Goal: Task Accomplishment & Management: Use online tool/utility

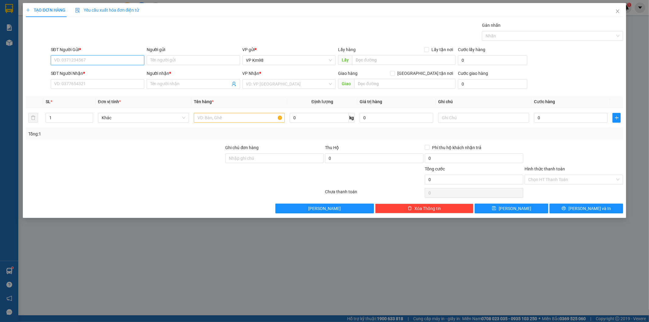
click at [77, 63] on input "SĐT Người Gửi *" at bounding box center [97, 60] width 93 height 10
type input "0347733290"
click at [65, 71] on div "0347733290 - kt" at bounding box center [97, 72] width 86 height 7
type input "kt"
type input "0966001835"
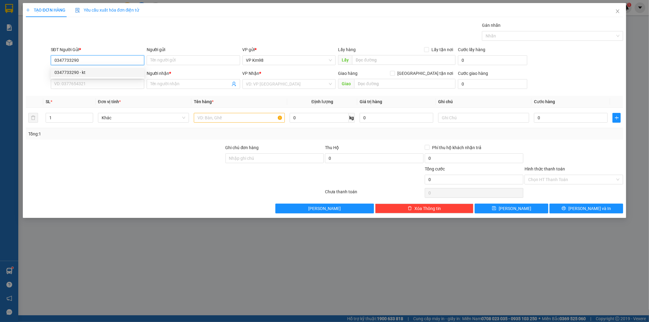
type input "kt"
type input "0347733290"
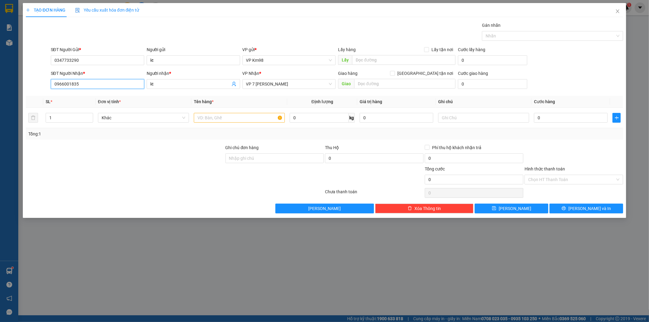
click at [95, 83] on input "0966001835" at bounding box center [97, 84] width 93 height 10
type input "0"
type input "0981010339"
click at [236, 119] on input "text" at bounding box center [239, 118] width 91 height 10
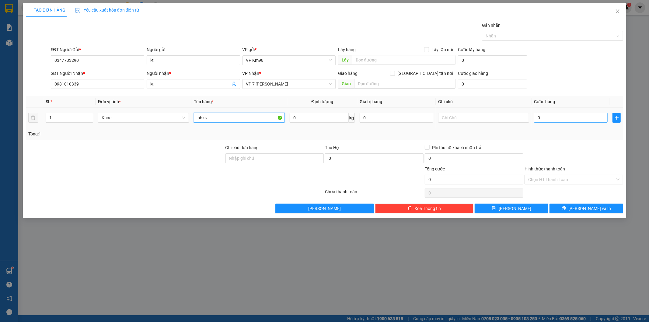
type input "pb sv"
click at [559, 117] on input "0" at bounding box center [571, 118] width 74 height 10
type input "4"
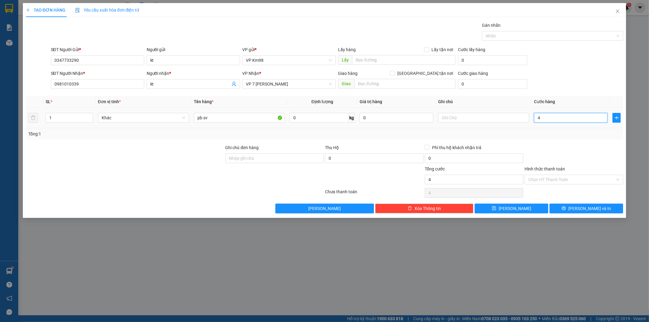
type input "40"
type input "400"
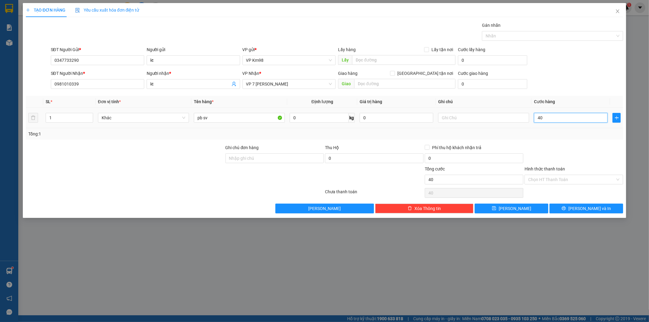
type input "400"
type input "4.000"
type input "40.000"
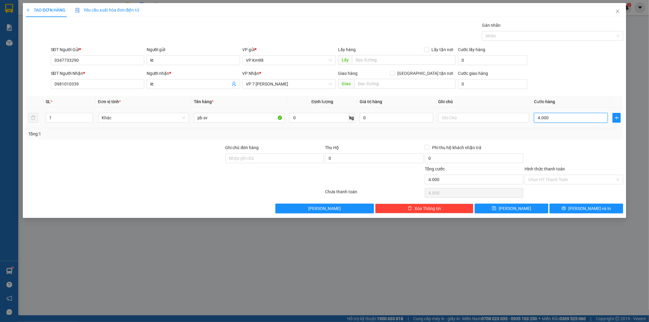
type input "40.000"
click at [566, 209] on icon "printer" at bounding box center [564, 208] width 4 height 4
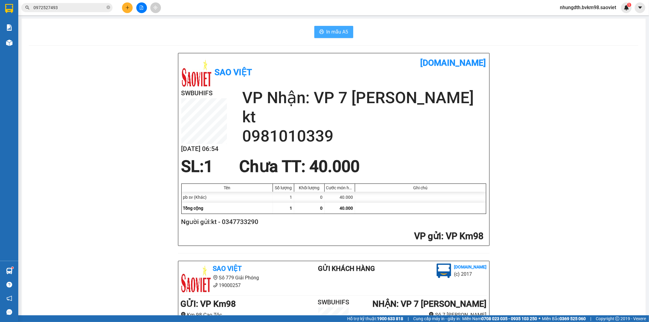
click at [330, 30] on span "In mẫu A5" at bounding box center [337, 32] width 22 height 8
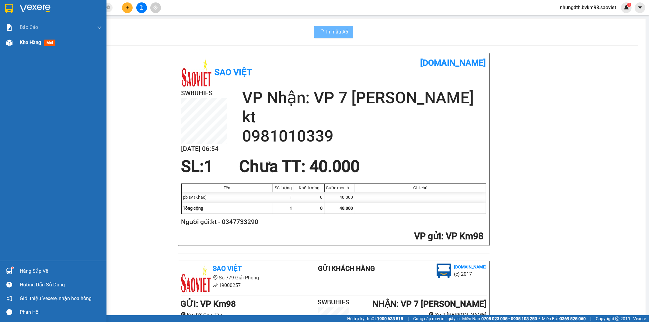
click at [6, 41] on img at bounding box center [9, 43] width 6 height 6
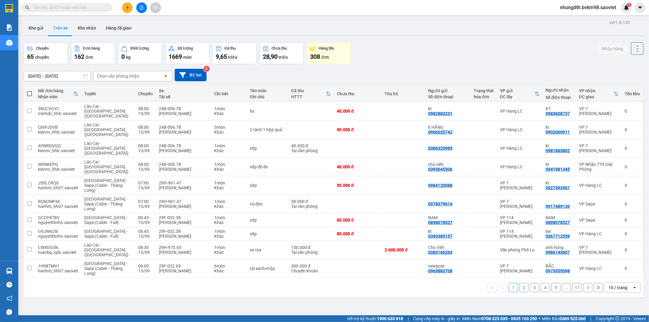
drag, startPoint x: 39, startPoint y: 26, endPoint x: 50, endPoint y: 62, distance: 37.0
click at [38, 31] on button "Kho gửi" at bounding box center [36, 28] width 25 height 15
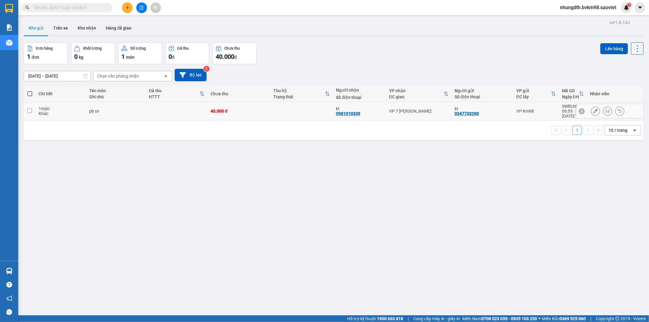
click at [30, 110] on input "checkbox" at bounding box center [29, 110] width 5 height 5
checkbox input "true"
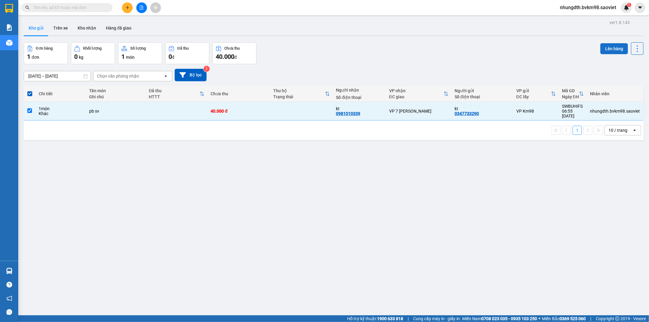
click at [602, 48] on button "Lên hàng" at bounding box center [614, 48] width 28 height 11
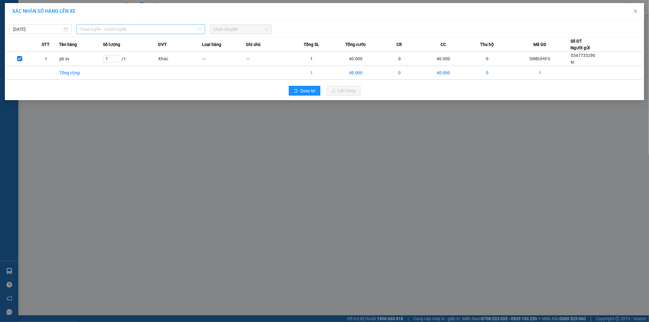
click at [138, 31] on span "Chọn tuyến - nhóm tuyến" at bounding box center [140, 29] width 121 height 9
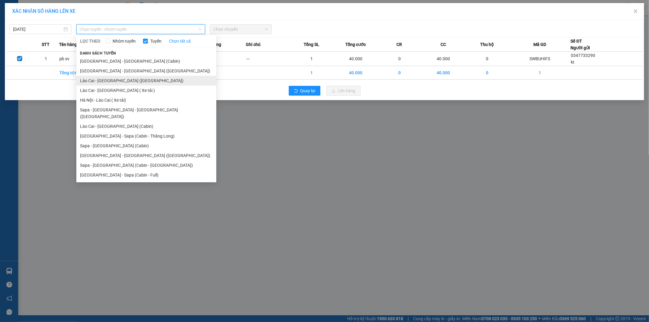
click at [115, 81] on li "Lào Cai - [GEOGRAPHIC_DATA] ([GEOGRAPHIC_DATA])" at bounding box center [146, 81] width 140 height 10
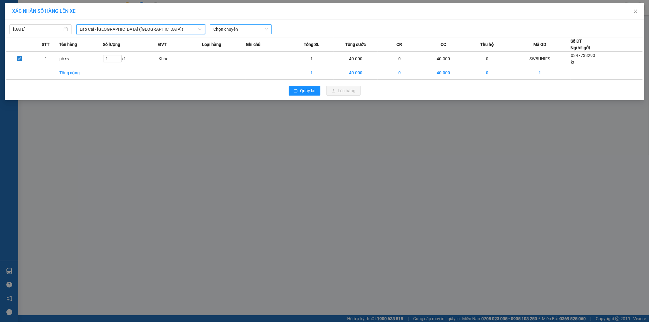
click at [238, 29] on span "Chọn chuyến" at bounding box center [241, 29] width 55 height 9
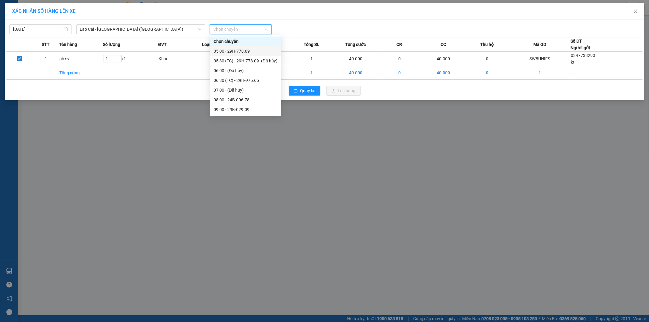
click at [241, 51] on div "05:00 - 29H-778.09" at bounding box center [246, 51] width 64 height 7
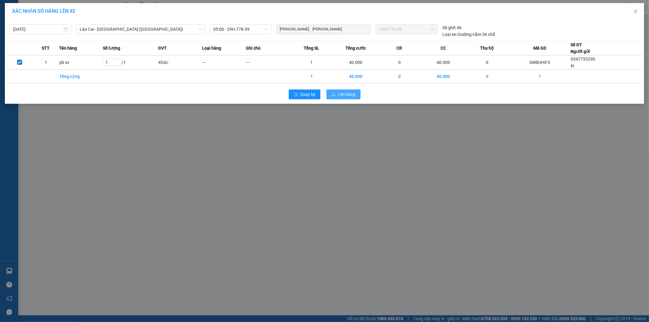
drag, startPoint x: 340, startPoint y: 96, endPoint x: 342, endPoint y: 107, distance: 10.6
click at [341, 96] on span "Lên hàng" at bounding box center [347, 94] width 18 height 7
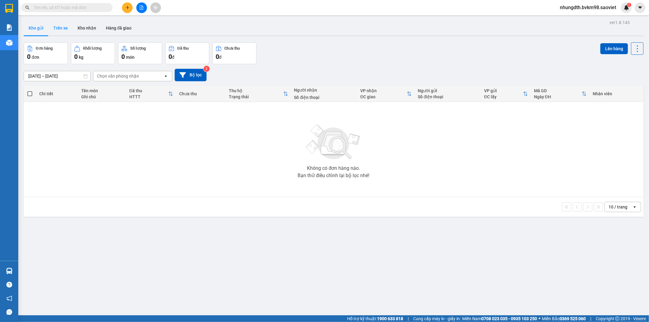
click at [65, 26] on button "Trên xe" at bounding box center [60, 28] width 24 height 15
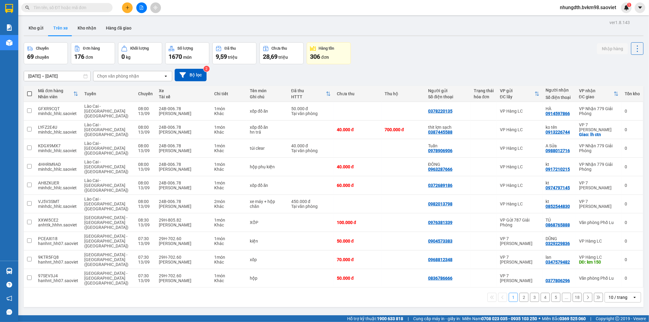
click at [124, 77] on div "Chọn văn phòng nhận" at bounding box center [118, 76] width 42 height 6
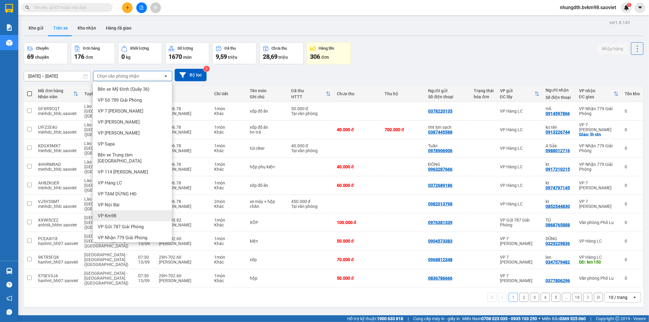
click at [112, 213] on span "VP Km98" at bounding box center [107, 216] width 19 height 6
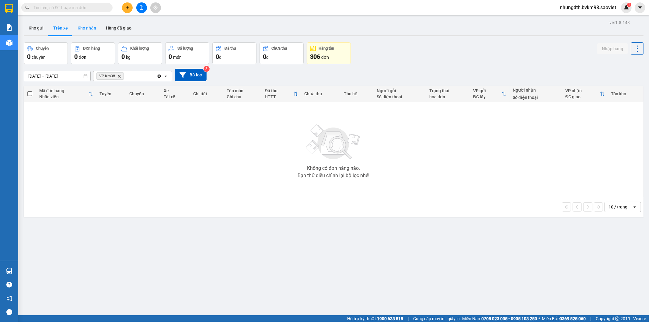
click at [83, 27] on button "Kho nhận" at bounding box center [87, 28] width 28 height 15
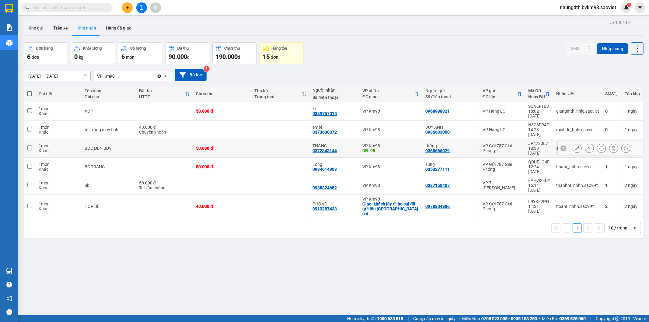
click at [575, 146] on icon at bounding box center [577, 148] width 4 height 4
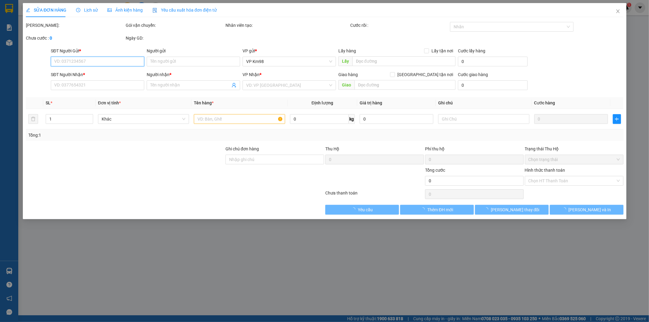
type input "0365666029"
type input "thắng"
type input "0372343144"
type input "THẮNG"
type input "98"
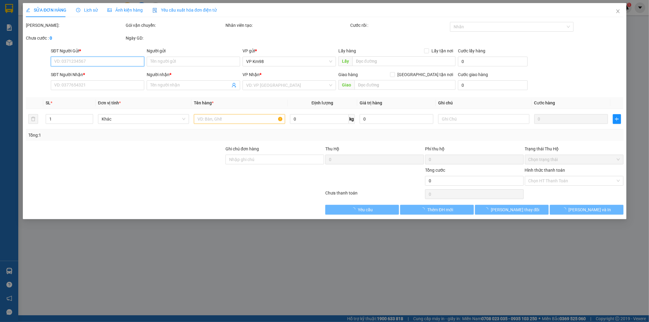
type input "50.000"
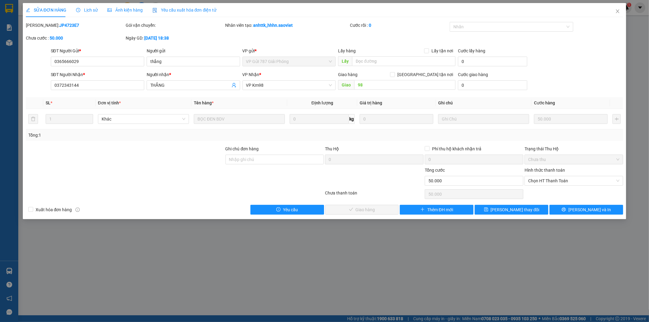
click at [91, 9] on span "Lịch sử" at bounding box center [87, 10] width 22 height 5
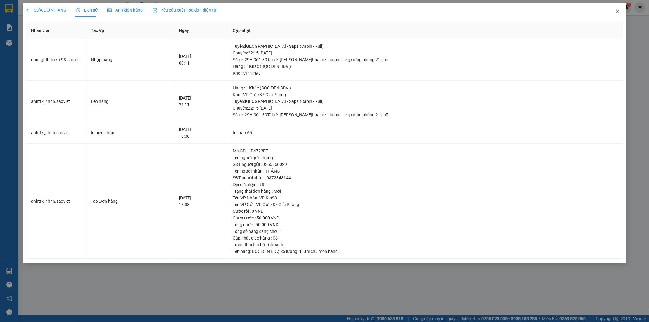
click at [615, 11] on span "Close" at bounding box center [617, 11] width 17 height 17
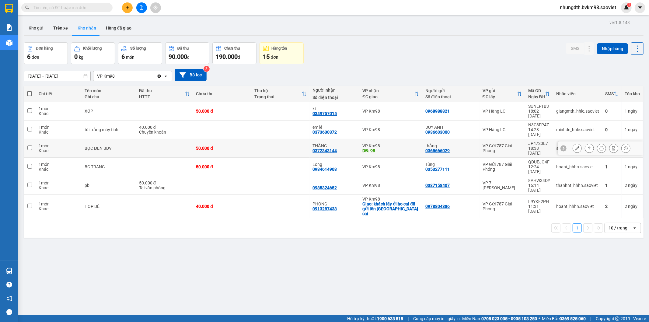
click at [294, 139] on td at bounding box center [280, 148] width 58 height 19
checkbox input "true"
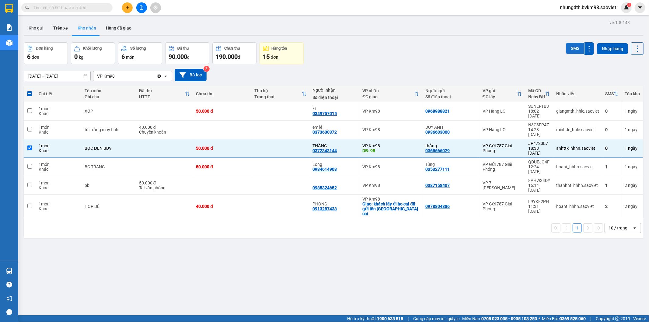
click at [567, 48] on button "SMS" at bounding box center [575, 48] width 18 height 11
click at [575, 146] on icon at bounding box center [577, 148] width 4 height 4
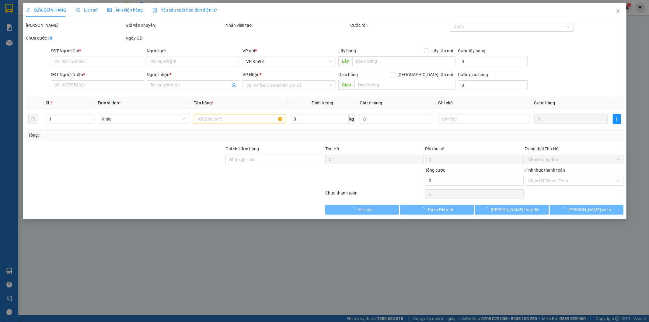
type input "0365666029"
type input "thắng"
type input "0372343144"
type input "THẮNG"
type input "98"
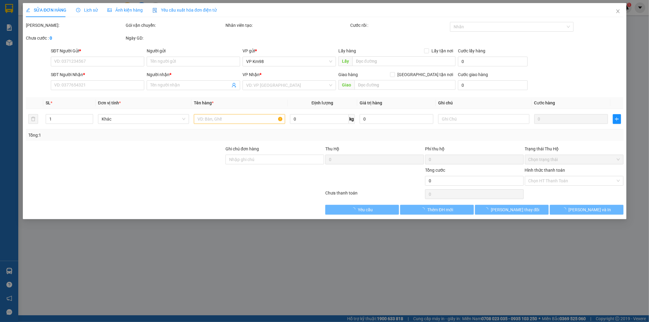
type input "50.000"
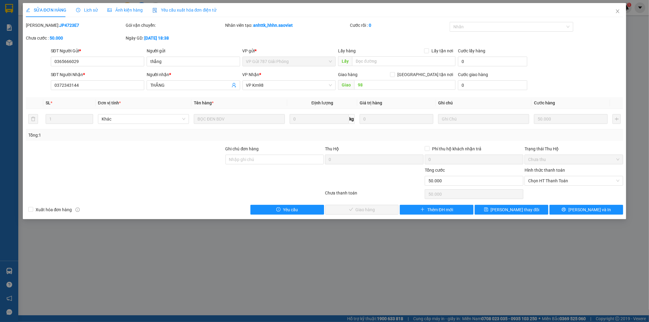
click at [93, 9] on span "Lịch sử" at bounding box center [87, 10] width 22 height 5
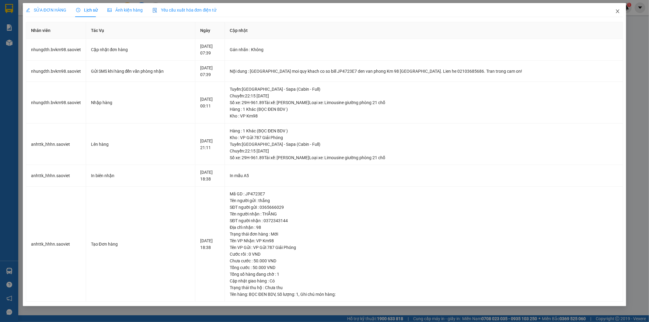
click at [616, 12] on icon "close" at bounding box center [617, 11] width 5 height 5
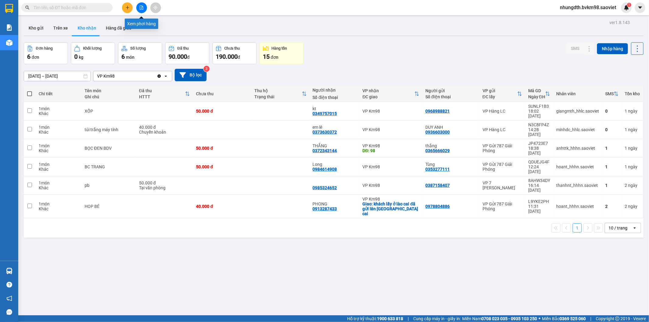
click at [142, 7] on icon "file-add" at bounding box center [141, 7] width 3 height 4
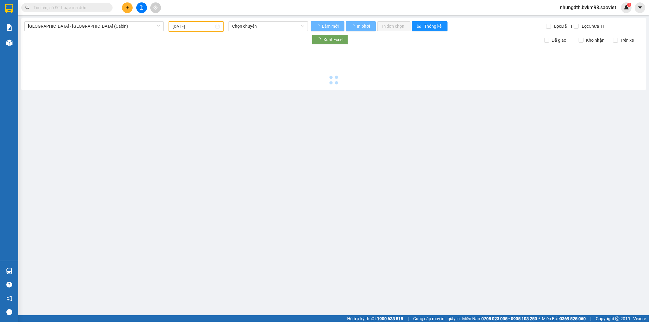
type input "[DATE]"
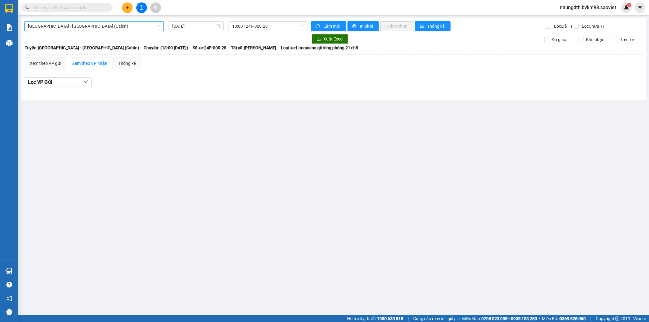
click at [82, 30] on span "[GEOGRAPHIC_DATA] - [GEOGRAPHIC_DATA] (Cabin)" at bounding box center [94, 26] width 132 height 9
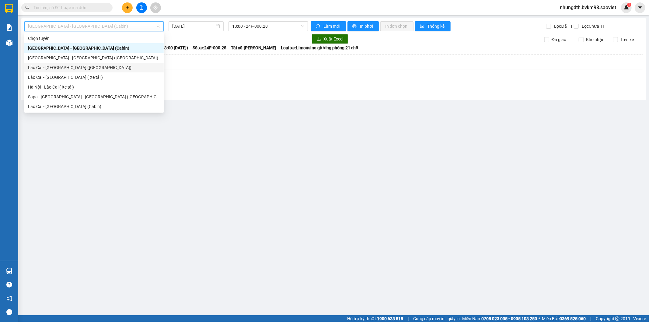
click at [67, 68] on div "Lào Cai - [GEOGRAPHIC_DATA] ([GEOGRAPHIC_DATA])" at bounding box center [94, 67] width 132 height 7
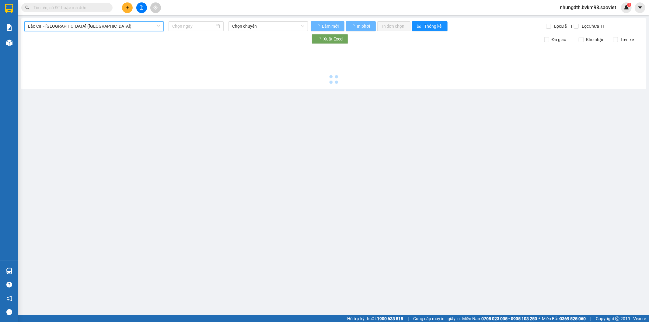
type input "[DATE]"
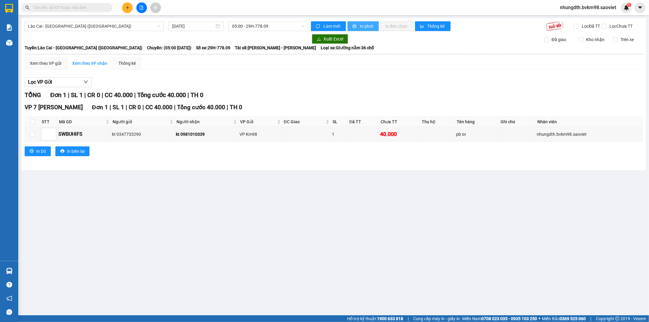
click at [358, 26] on button "In phơi" at bounding box center [362, 26] width 31 height 10
